Goal: Task Accomplishment & Management: Complete application form

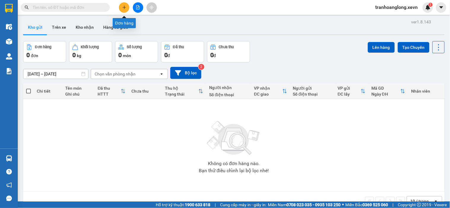
click at [119, 9] on button at bounding box center [124, 7] width 10 height 10
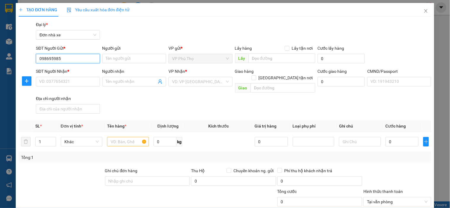
type input "0986959851"
click at [70, 72] on div "0986959851 - ANH [GEOGRAPHIC_DATA]" at bounding box center [77, 70] width 76 height 7
type input "ANH ĐỨC"
type input "0904659122"
type input "THẮNG"
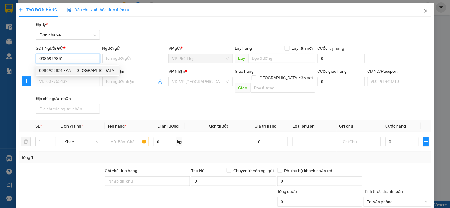
type input "[PERSON_NAME]"
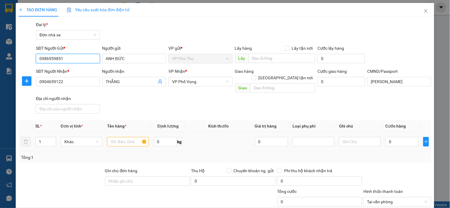
type input "0986959851"
click at [111, 137] on input "text" at bounding box center [128, 141] width 42 height 9
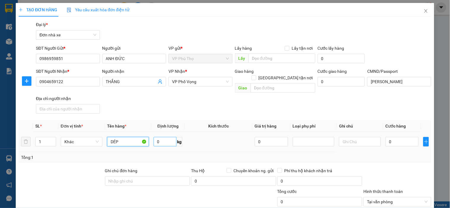
type input "DÉP"
click at [159, 137] on input "0" at bounding box center [165, 141] width 23 height 9
click at [200, 83] on span "VP Phố Vọng" at bounding box center [200, 81] width 57 height 9
type input "3.8"
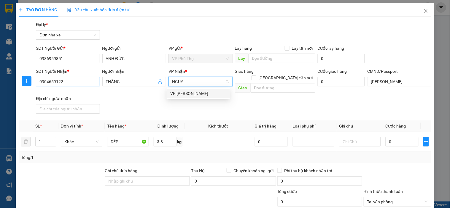
drag, startPoint x: 194, startPoint y: 82, endPoint x: 87, endPoint y: 84, distance: 107.6
click at [87, 84] on div "SĐT Người Nhận * 0904659122 Người nhận THẮNG VP Nhận * NGUY Giao hàng Giao tận …" at bounding box center [234, 92] width 398 height 48
type input "VỌN"
click at [200, 95] on div "VP Phố Vọng" at bounding box center [198, 93] width 56 height 7
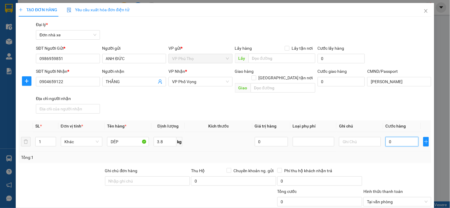
click at [408, 139] on input "0" at bounding box center [401, 141] width 33 height 9
type input "4"
type input "40"
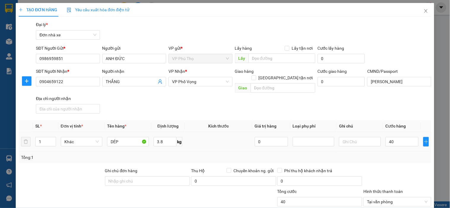
type input "40.000"
click at [378, 104] on div "SĐT Người Nhận * 0904659122 Người nhận THẮNG VP Nhận * VP Phố Vọng Giao hàng Gi…" at bounding box center [234, 92] width 398 height 48
type input "3.8DÉP"
type input "0"
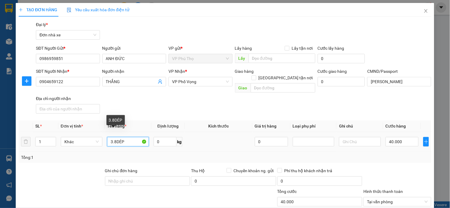
type input "DÉP"
click at [162, 137] on input "0" at bounding box center [165, 141] width 23 height 9
type input "4"
click at [238, 89] on div "Giao hàng [GEOGRAPHIC_DATA] tận nơi [GEOGRAPHIC_DATA]" at bounding box center [275, 81] width 80 height 27
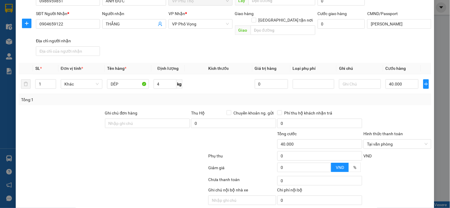
scroll to position [66, 0]
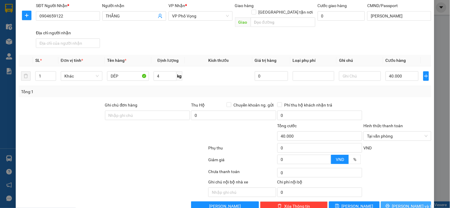
click at [417, 203] on button "[PERSON_NAME] và In" at bounding box center [406, 206] width 50 height 9
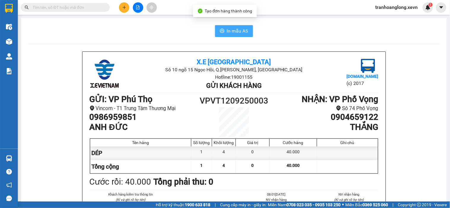
click at [229, 28] on span "In mẫu A5" at bounding box center [237, 30] width 21 height 7
